Goal: Transaction & Acquisition: Purchase product/service

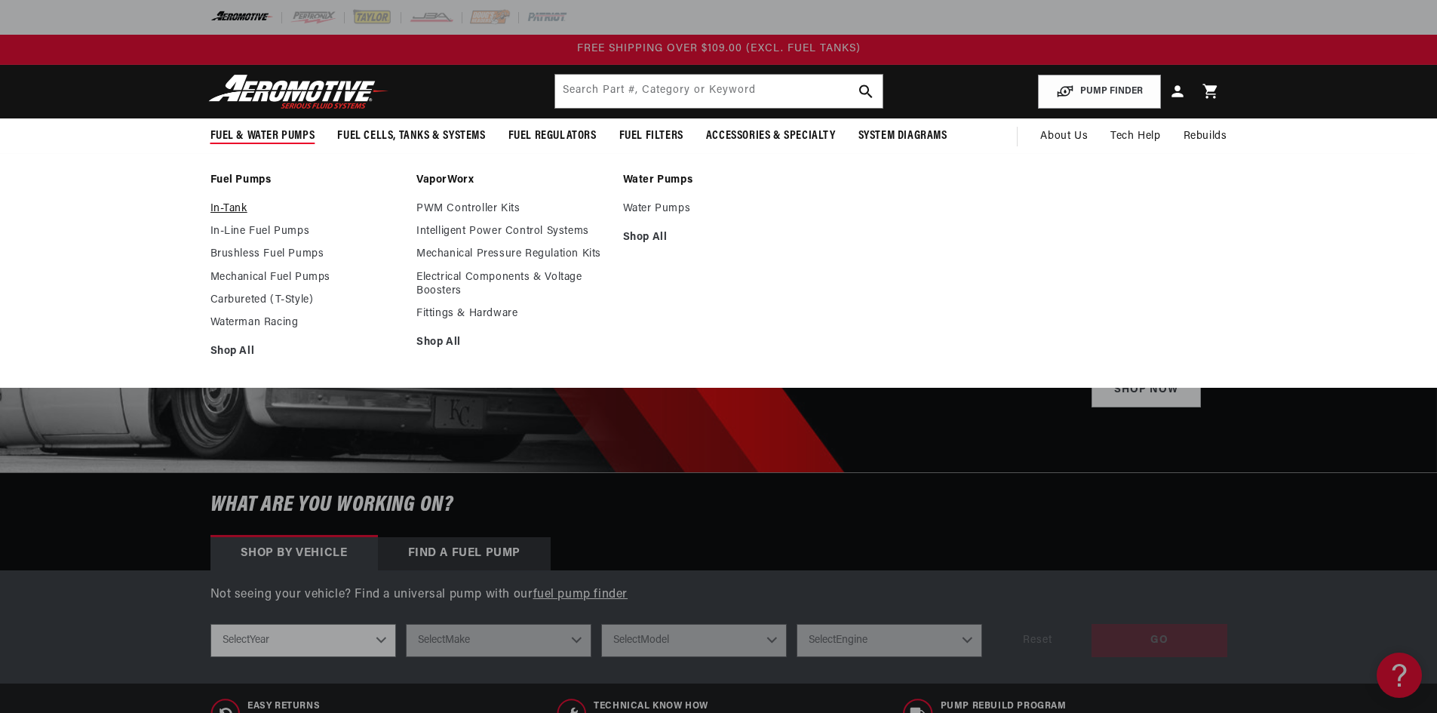
click at [226, 215] on link "In-Tank" at bounding box center [306, 209] width 192 height 14
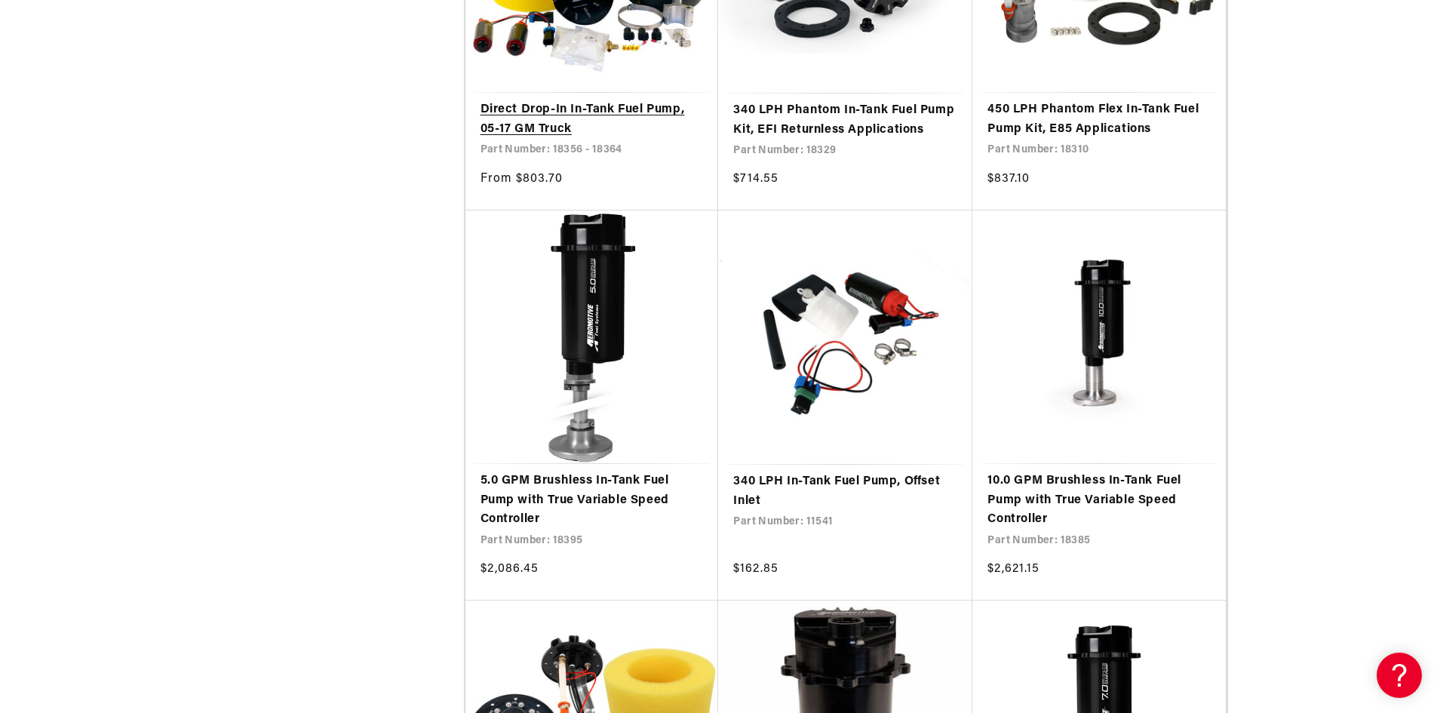
scroll to position [1358, 0]
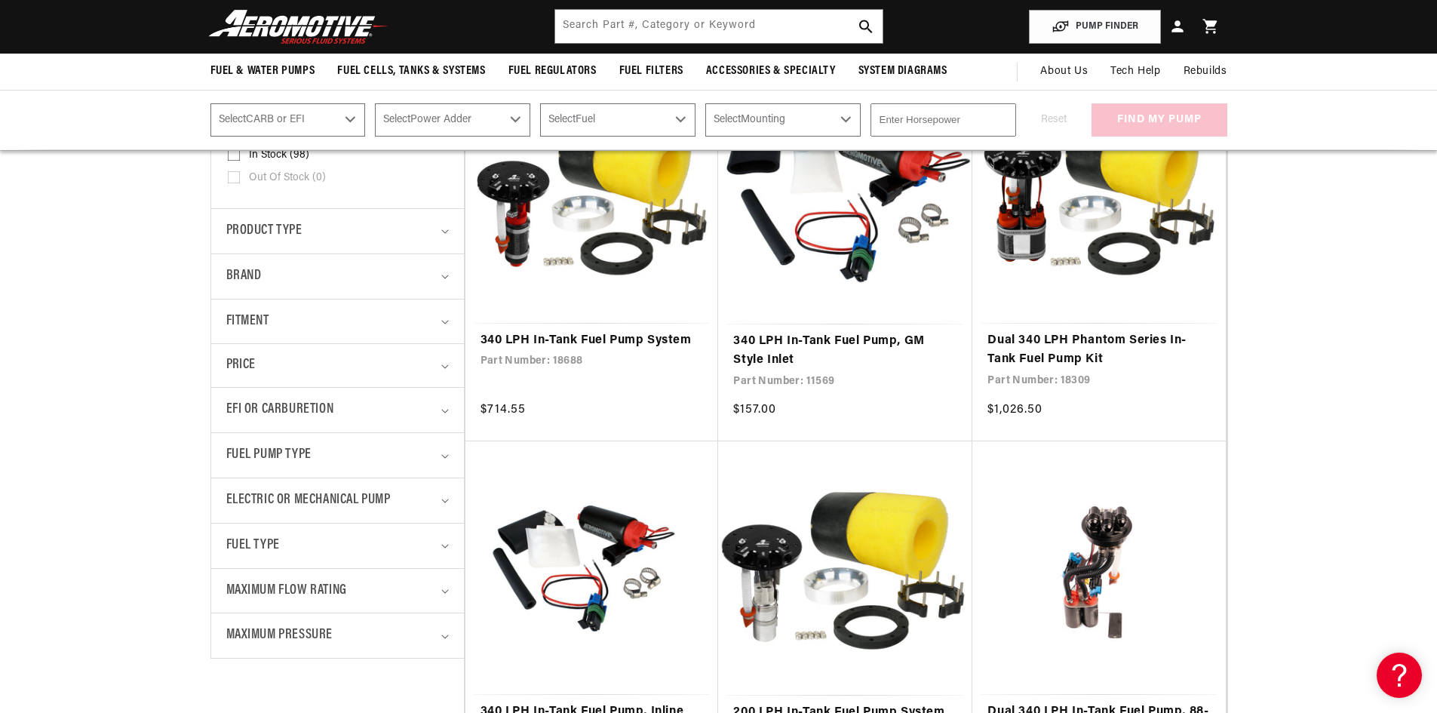
scroll to position [377, 0]
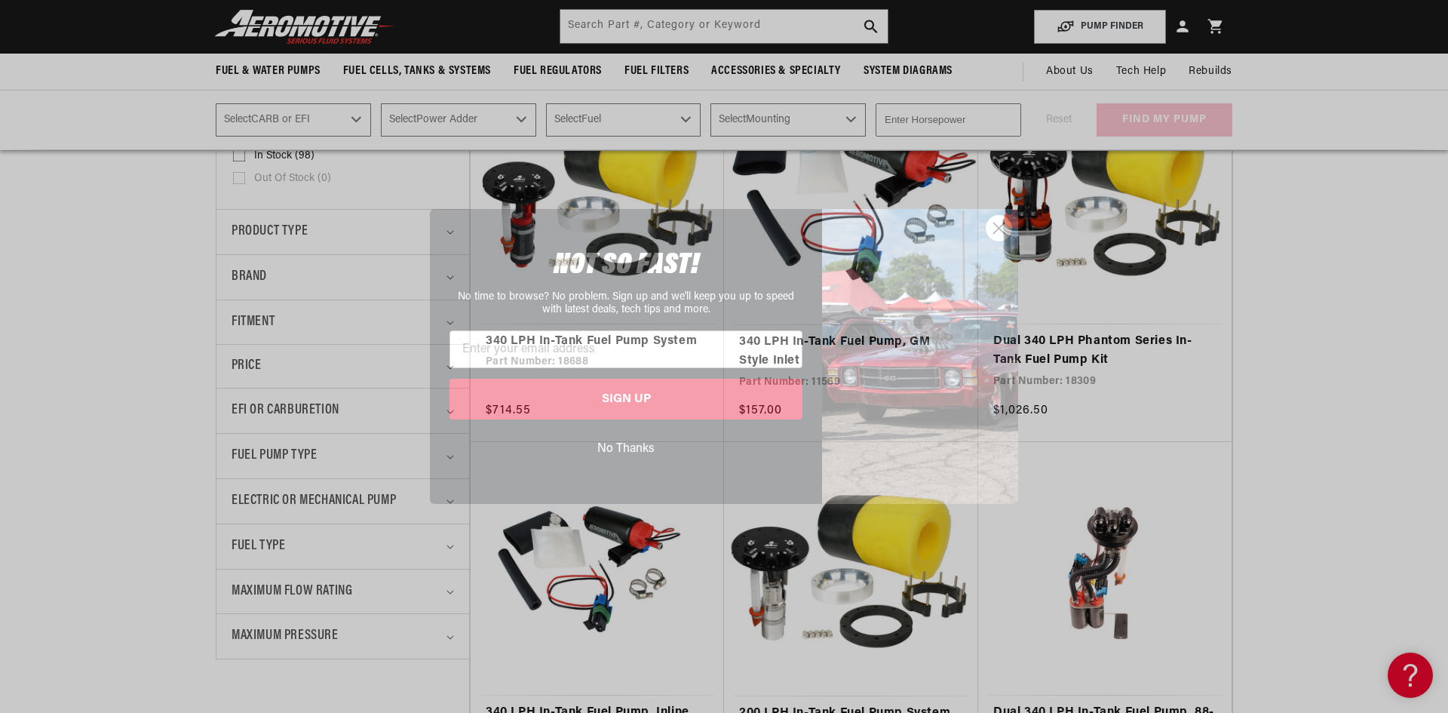
click at [1005, 222] on icon "Close dialog" at bounding box center [999, 228] width 26 height 26
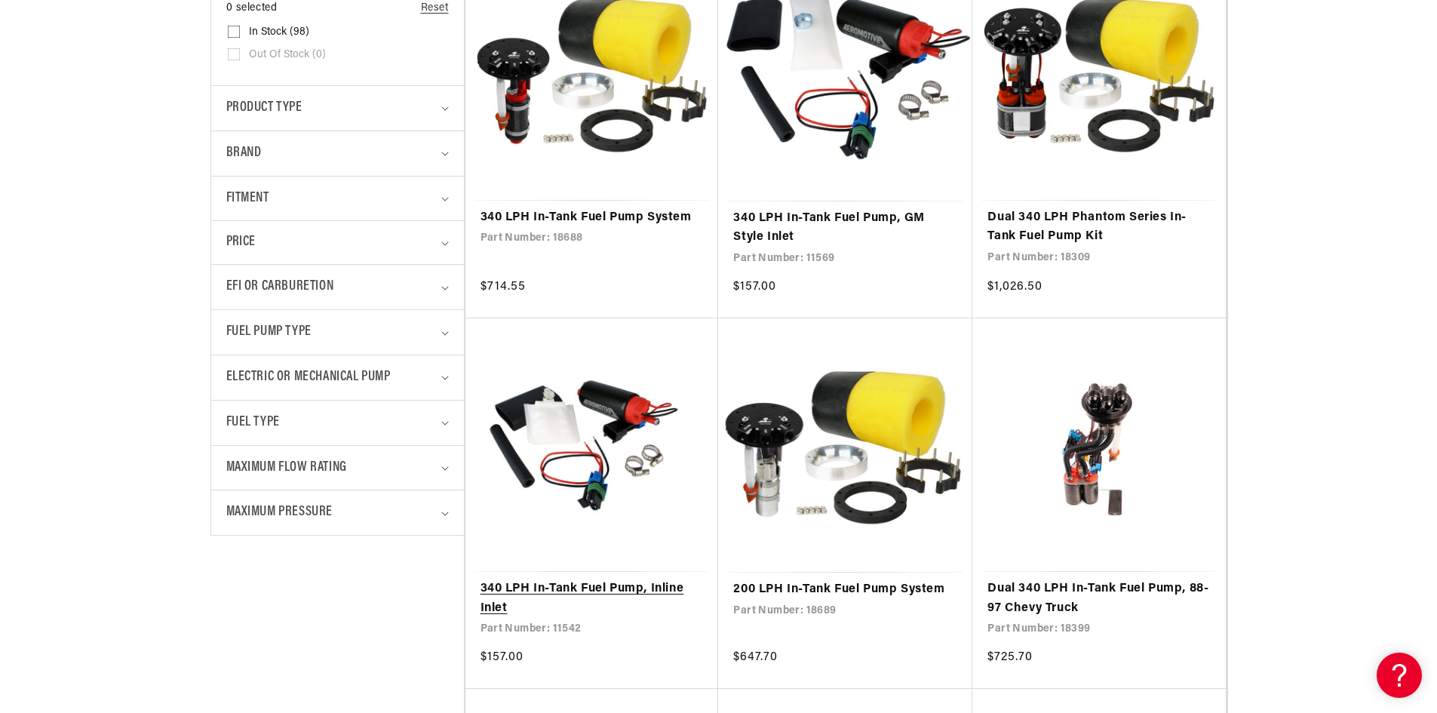
scroll to position [528, 0]
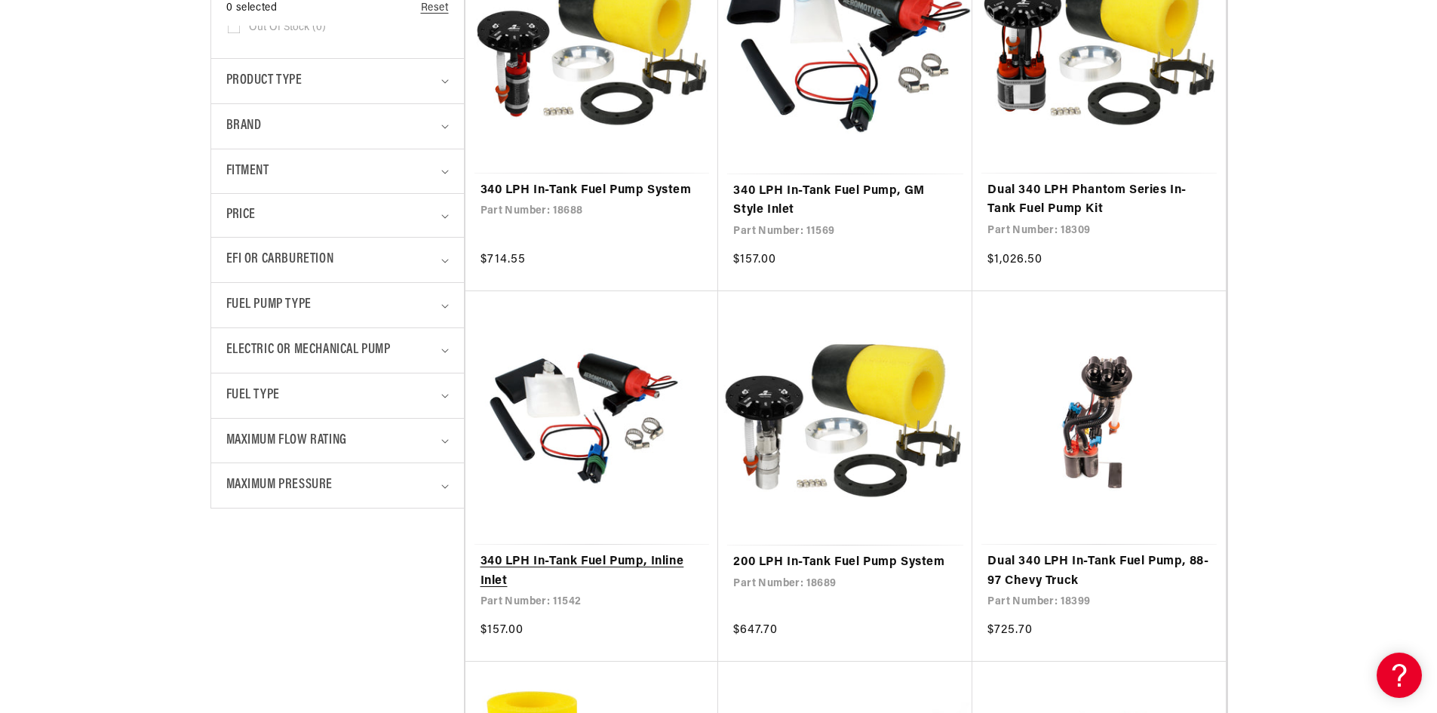
click at [565, 565] on link "340 LPH In-Tank Fuel Pump, Inline Inlet" at bounding box center [591, 571] width 223 height 38
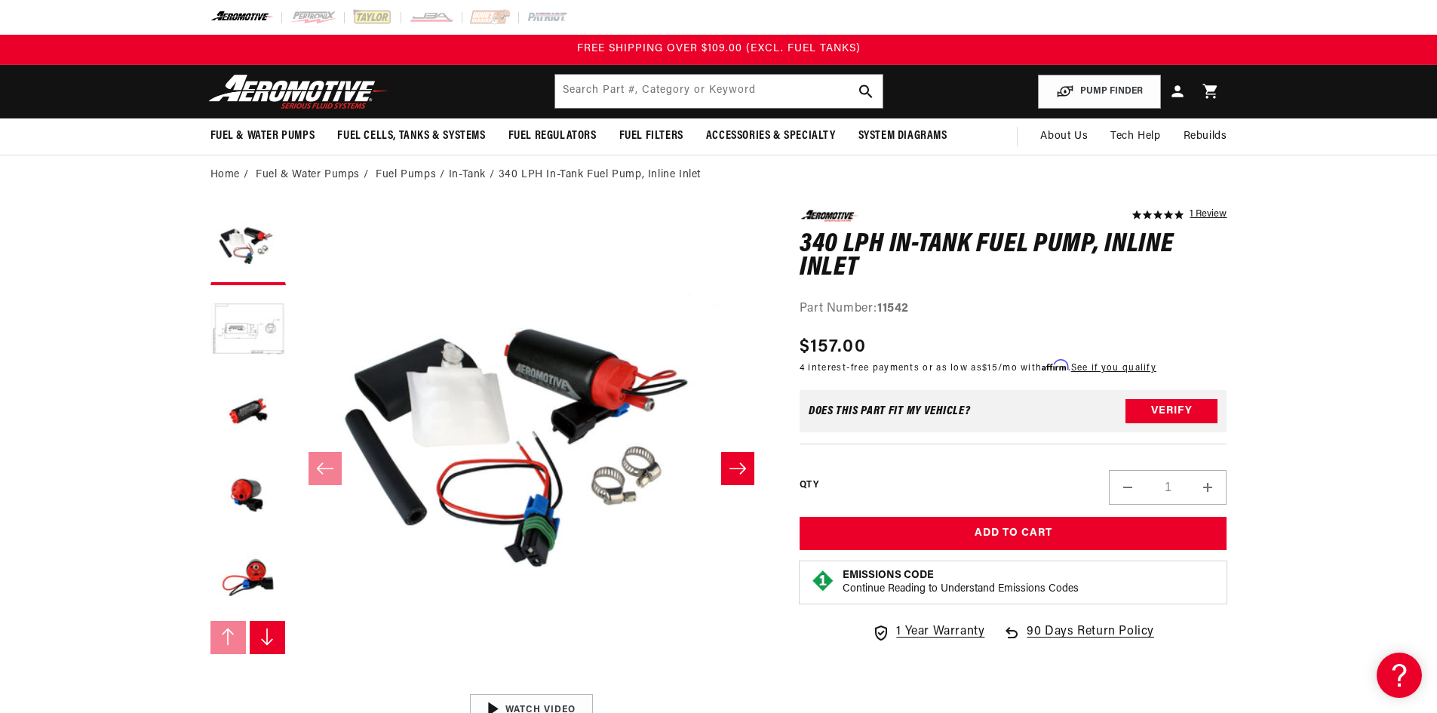
click at [734, 465] on icon "Slide right" at bounding box center [738, 468] width 18 height 15
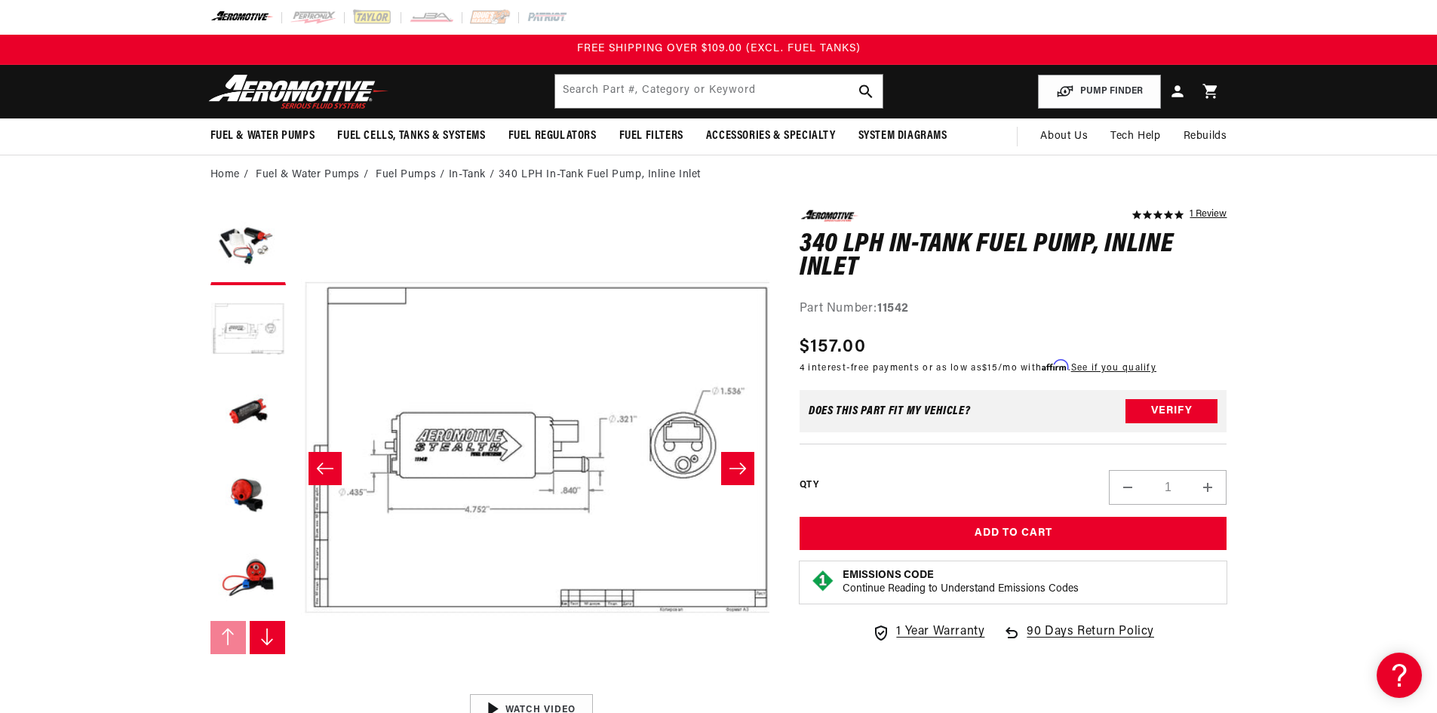
scroll to position [1, 476]
